Goal: Task Accomplishment & Management: Manage account settings

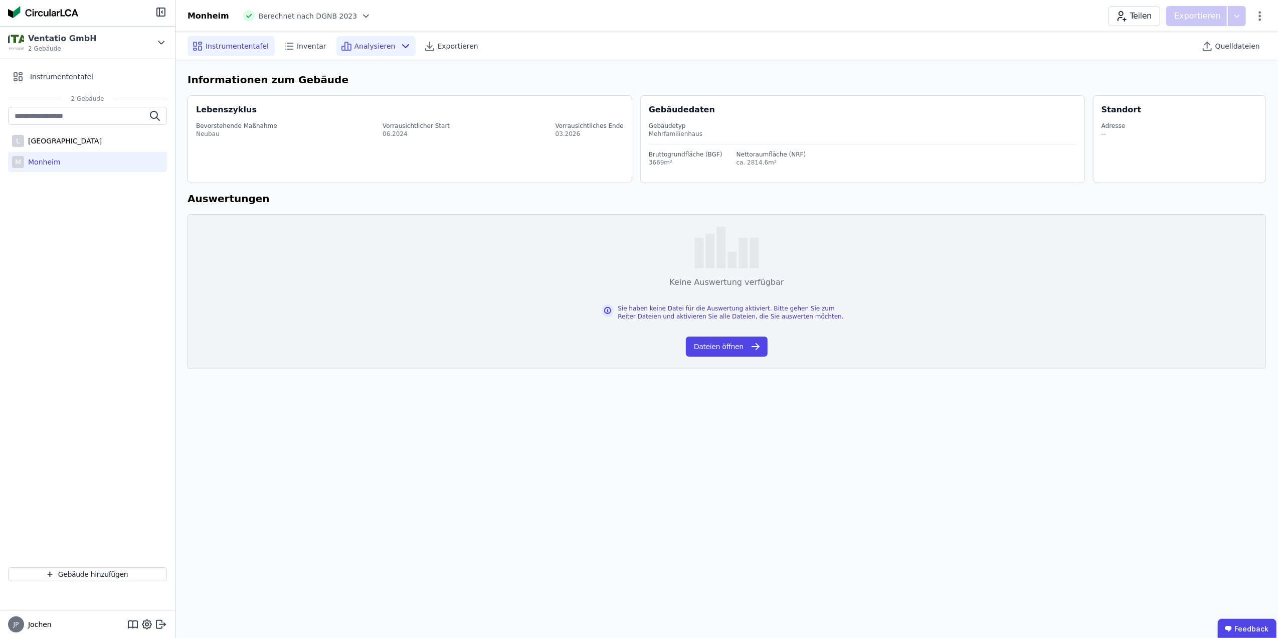
click at [374, 46] on span "Analysieren" at bounding box center [374, 46] width 41 height 10
click at [298, 44] on span "Inventar" at bounding box center [312, 46] width 30 height 10
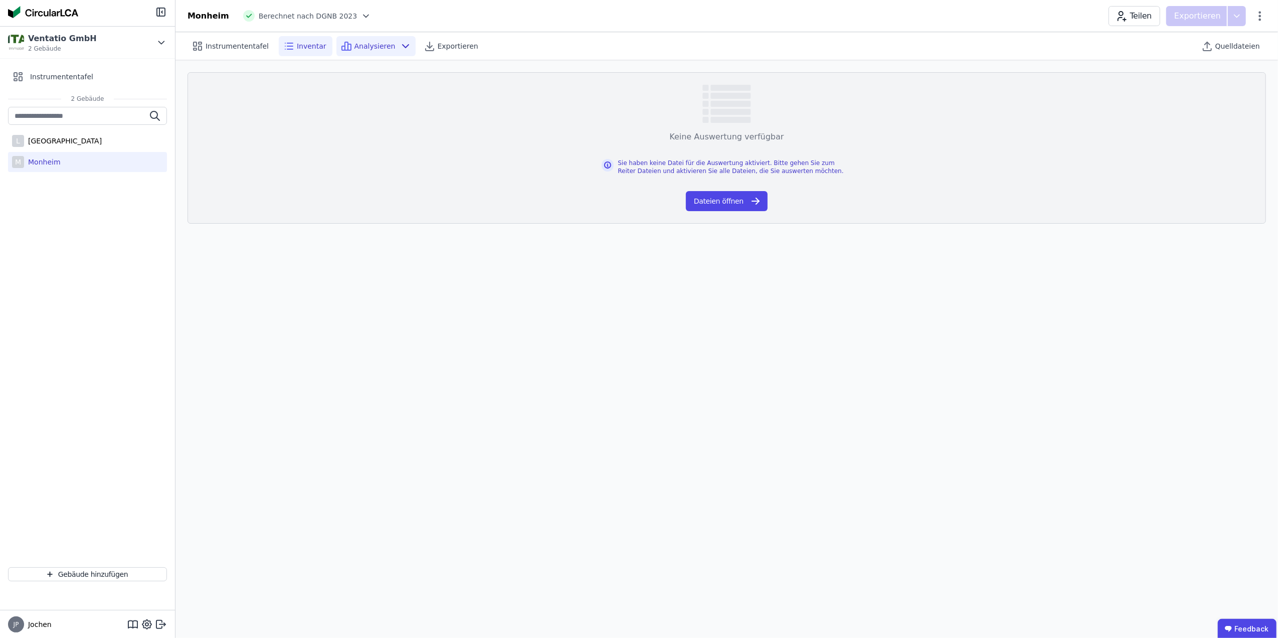
click at [358, 44] on span "Analysieren" at bounding box center [374, 46] width 41 height 10
click at [438, 46] on span "Exportieren" at bounding box center [458, 46] width 41 height 10
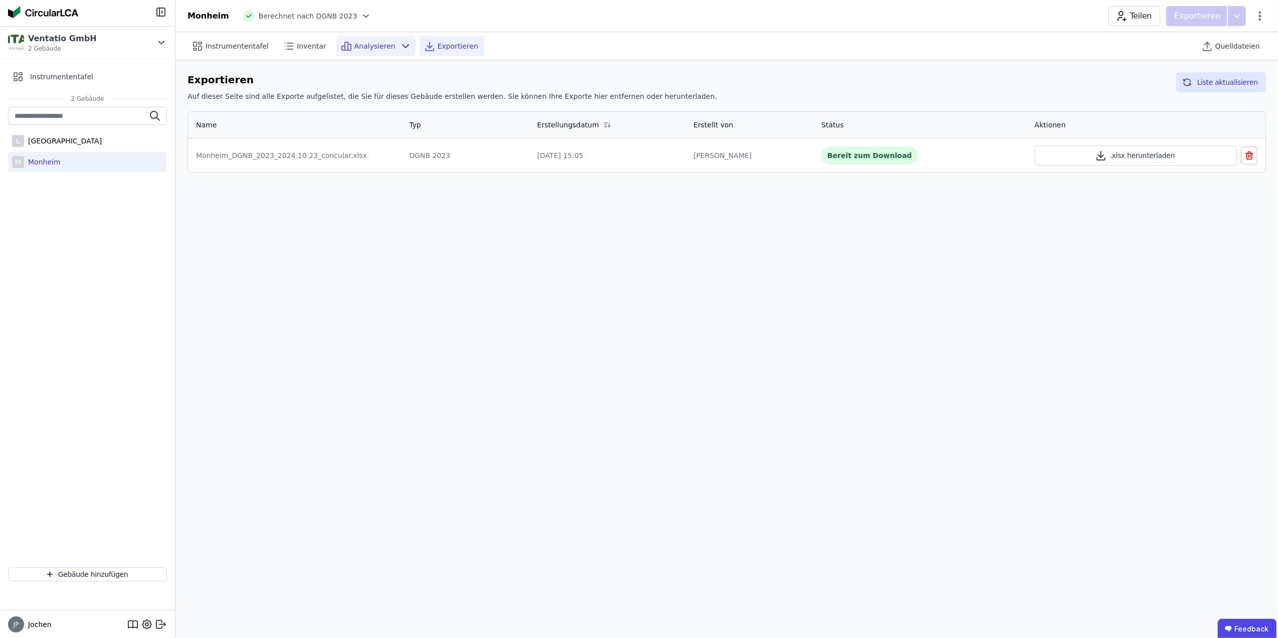
click at [359, 43] on span "Analysieren" at bounding box center [374, 46] width 41 height 10
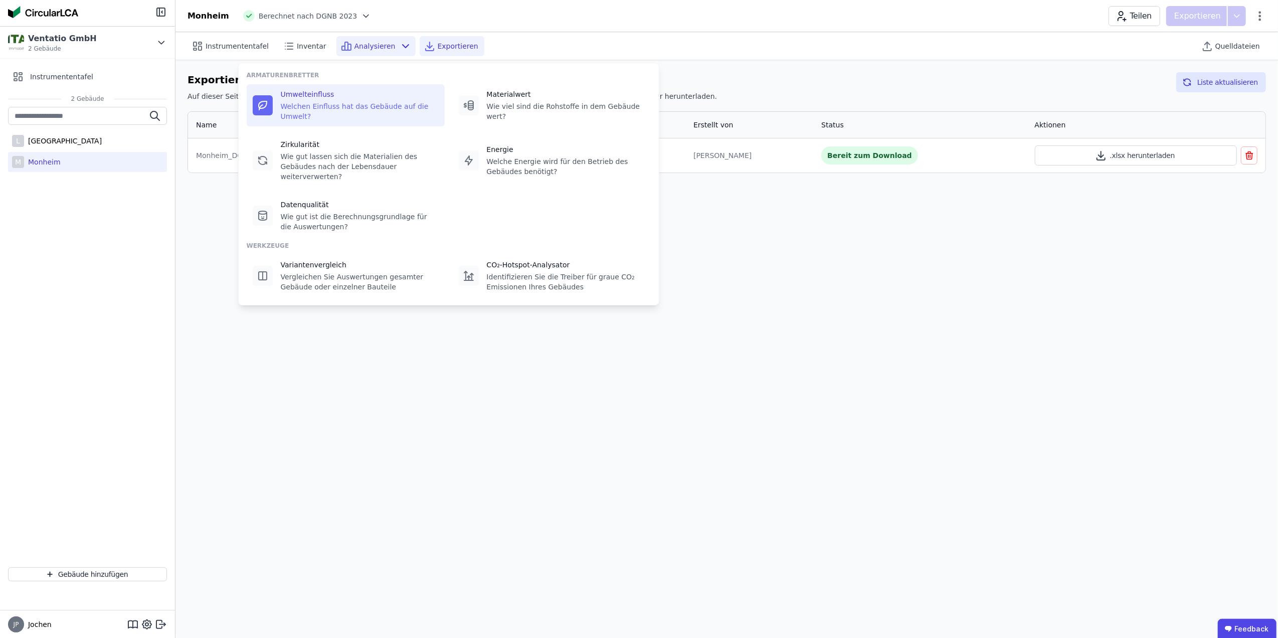
click at [386, 98] on div "Umwelteinfluss" at bounding box center [360, 94] width 158 height 10
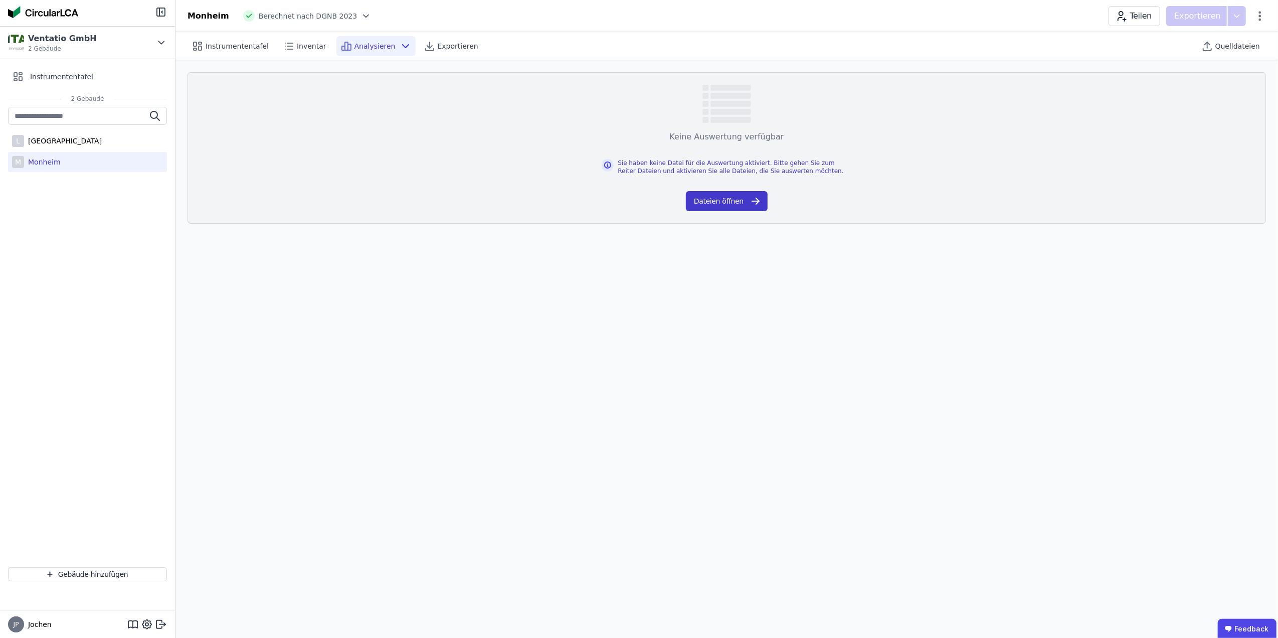
click at [717, 197] on font "Dateien öffnen" at bounding box center [719, 201] width 50 height 10
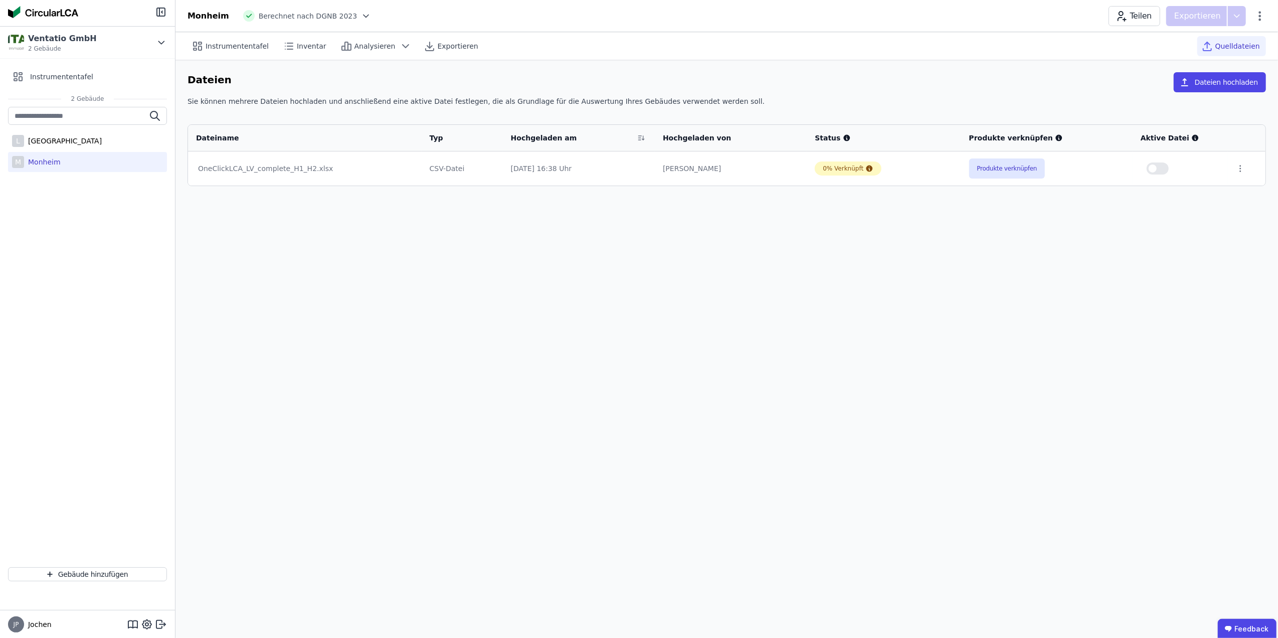
click at [1162, 167] on button "button" at bounding box center [1157, 168] width 22 height 12
click at [363, 40] on div "Analysieren" at bounding box center [375, 46] width 79 height 20
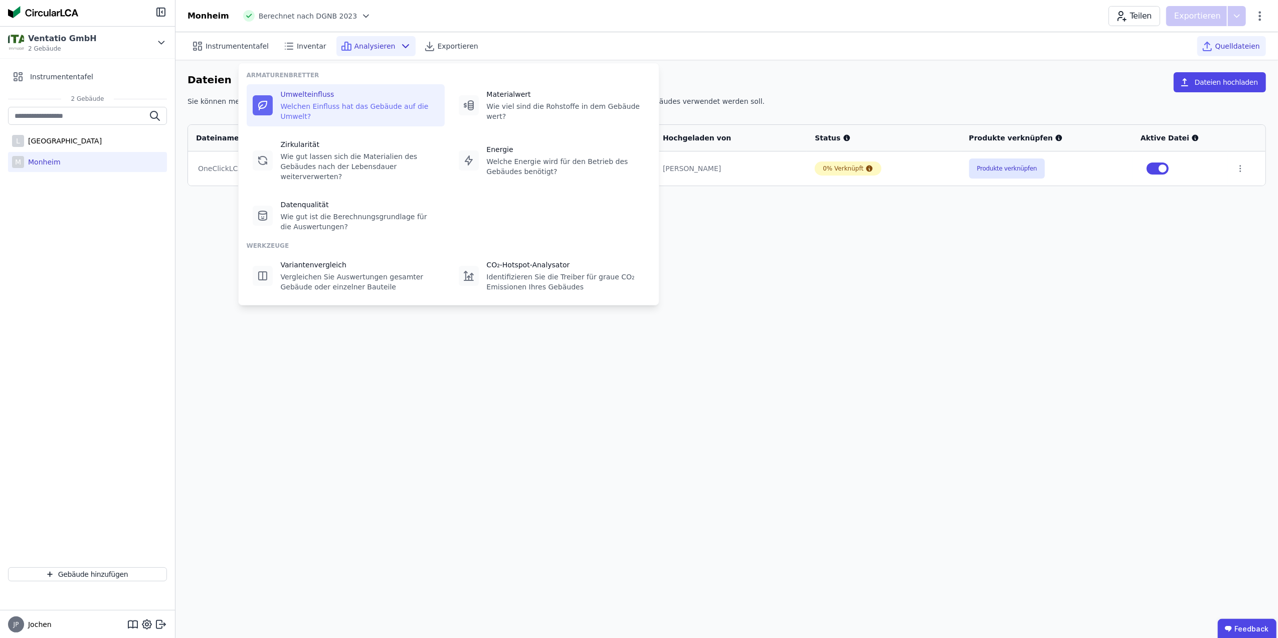
click at [318, 105] on div "Welchen Einfluss hat das Gebäude auf die Umwelt?" at bounding box center [360, 111] width 158 height 20
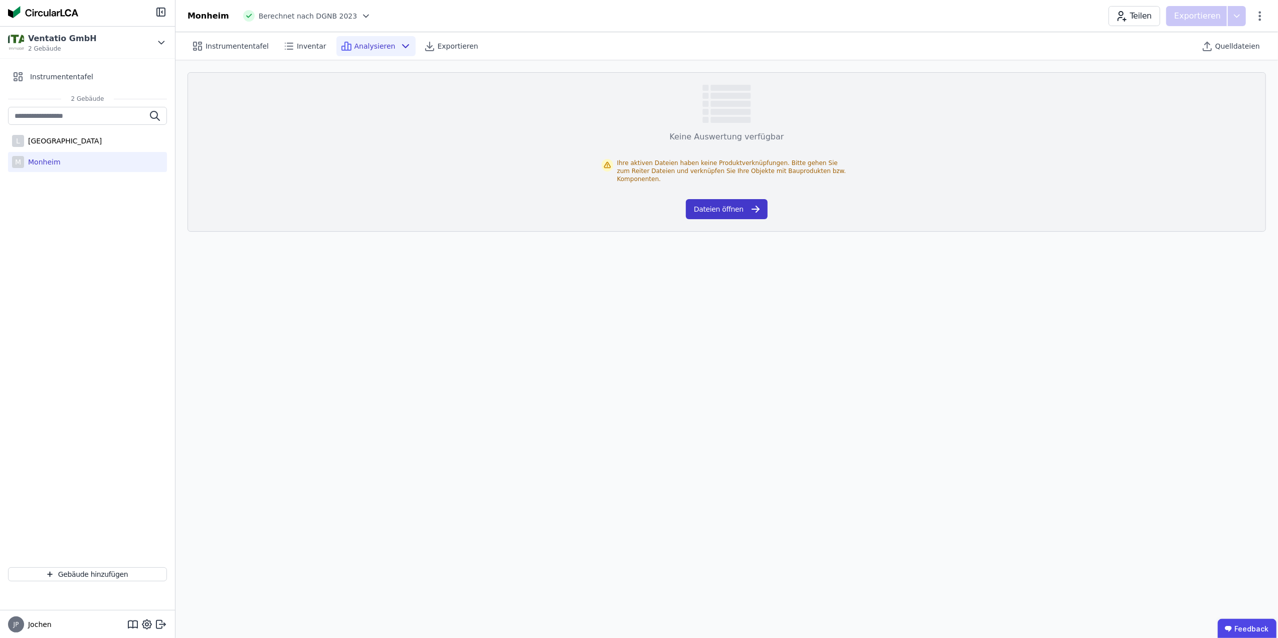
click at [726, 199] on button "Dateien öffnen" at bounding box center [727, 209] width 82 height 20
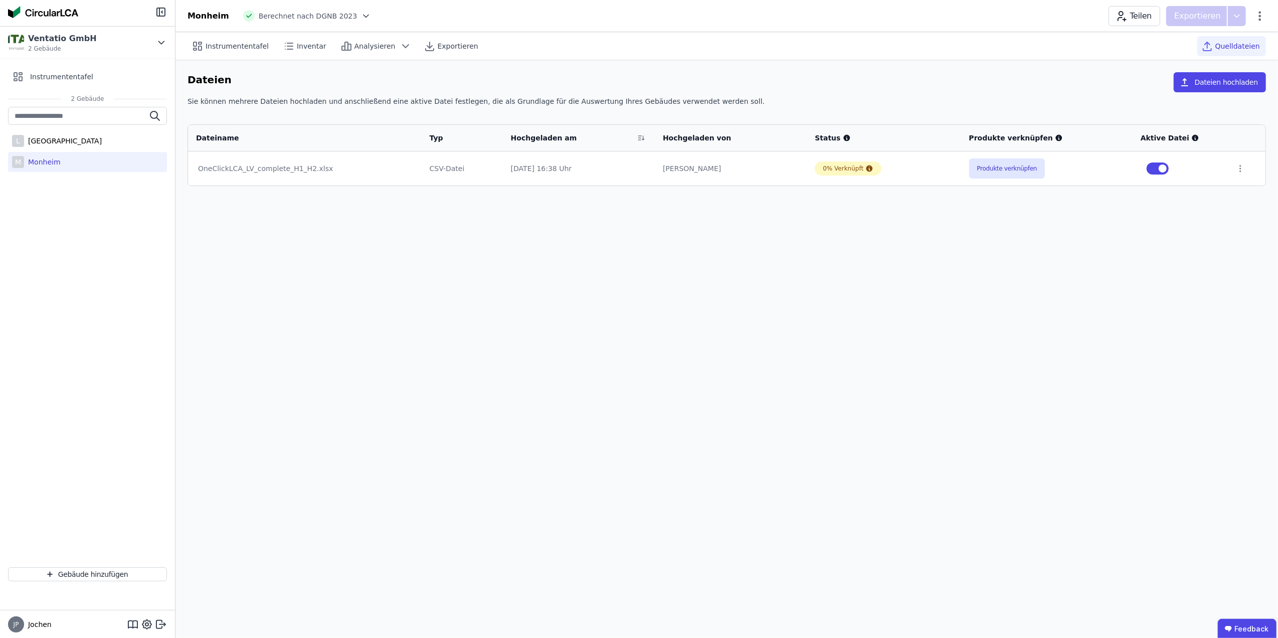
click at [949, 169] on div "0% Verknüpft" at bounding box center [884, 168] width 138 height 14
click at [1246, 166] on div at bounding box center [1247, 168] width 22 height 9
click at [1232, 167] on td at bounding box center [1247, 168] width 38 height 34
click at [1236, 167] on icon at bounding box center [1240, 168] width 9 height 9
click at [1029, 163] on button "Produkte verknüpfen" at bounding box center [1007, 168] width 76 height 20
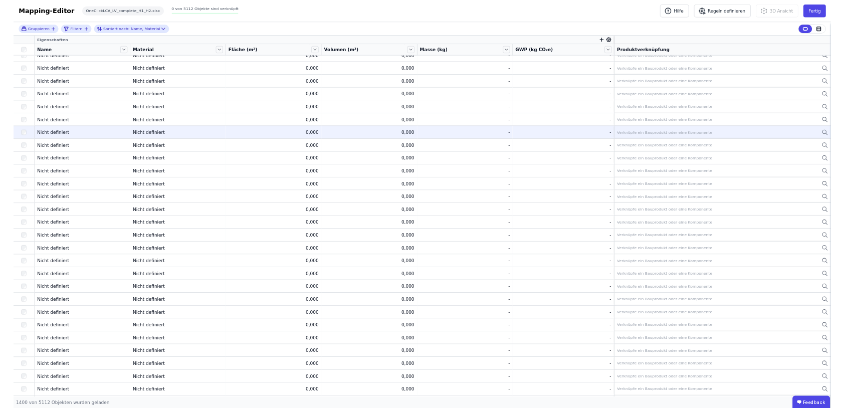
scroll to position [27542, 0]
